Goal: Find specific page/section: Find specific page/section

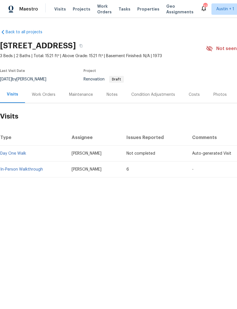
click at [137, 11] on span "Properties" at bounding box center [148, 9] width 22 height 6
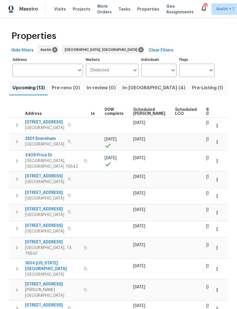
scroll to position [0, 148]
click at [139, 113] on span "Scheduled [PERSON_NAME]" at bounding box center [150, 112] width 32 height 8
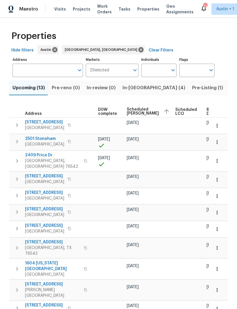
scroll to position [0, 155]
click at [132, 109] on span "Scheduled [PERSON_NAME]" at bounding box center [143, 111] width 32 height 8
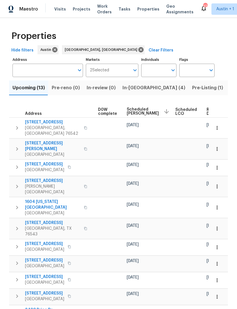
scroll to position [0, 155]
click at [127, 111] on span "Scheduled [PERSON_NAME]" at bounding box center [143, 111] width 32 height 8
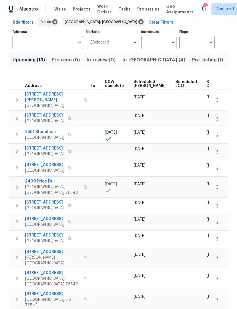
scroll to position [0, 148]
click at [139, 86] on span "Scheduled [PERSON_NAME]" at bounding box center [150, 84] width 32 height 8
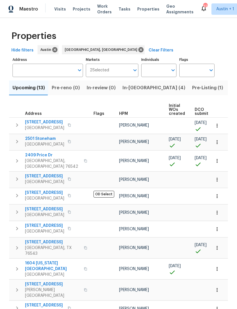
click at [14, 59] on label "Address" at bounding box center [48, 59] width 70 height 3
click at [14, 64] on input "Address" at bounding box center [44, 70] width 62 height 13
click at [15, 45] on button "Hide filters" at bounding box center [22, 50] width 27 height 11
